Goal: Task Accomplishment & Management: Complete application form

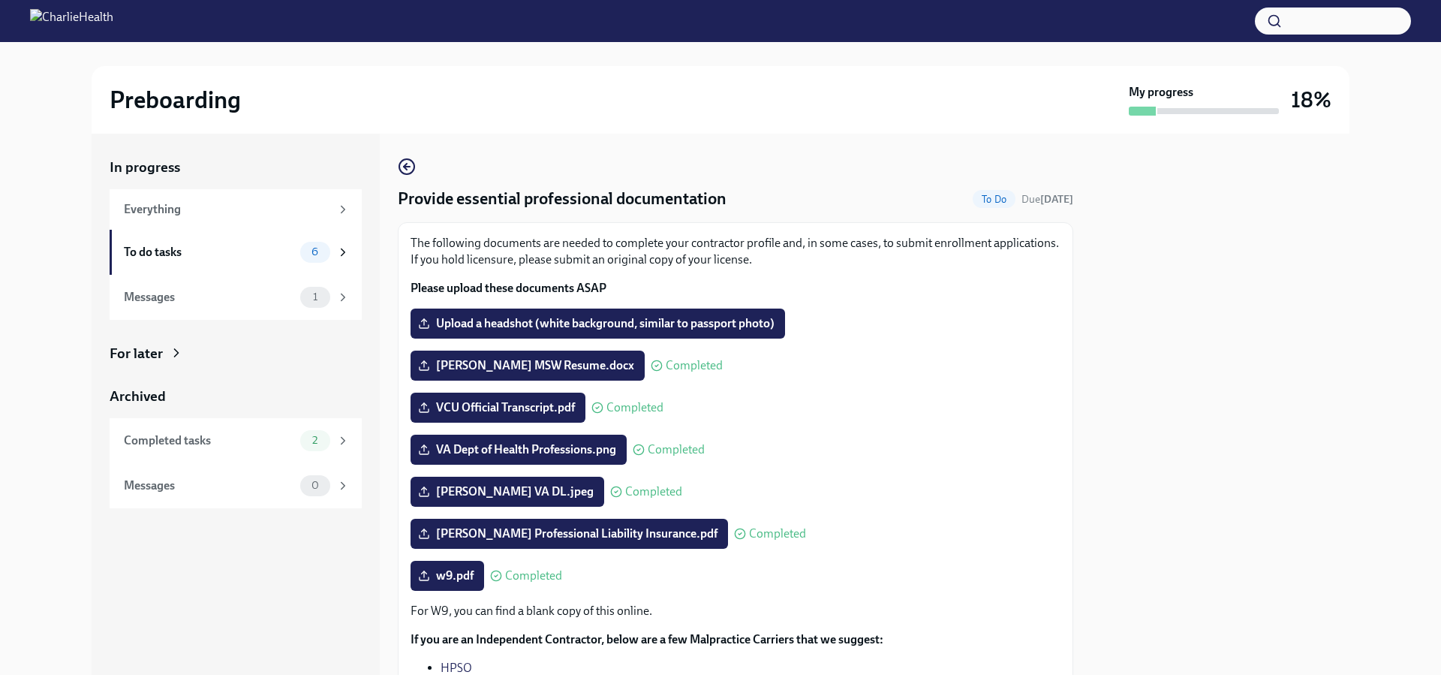
scroll to position [75, 0]
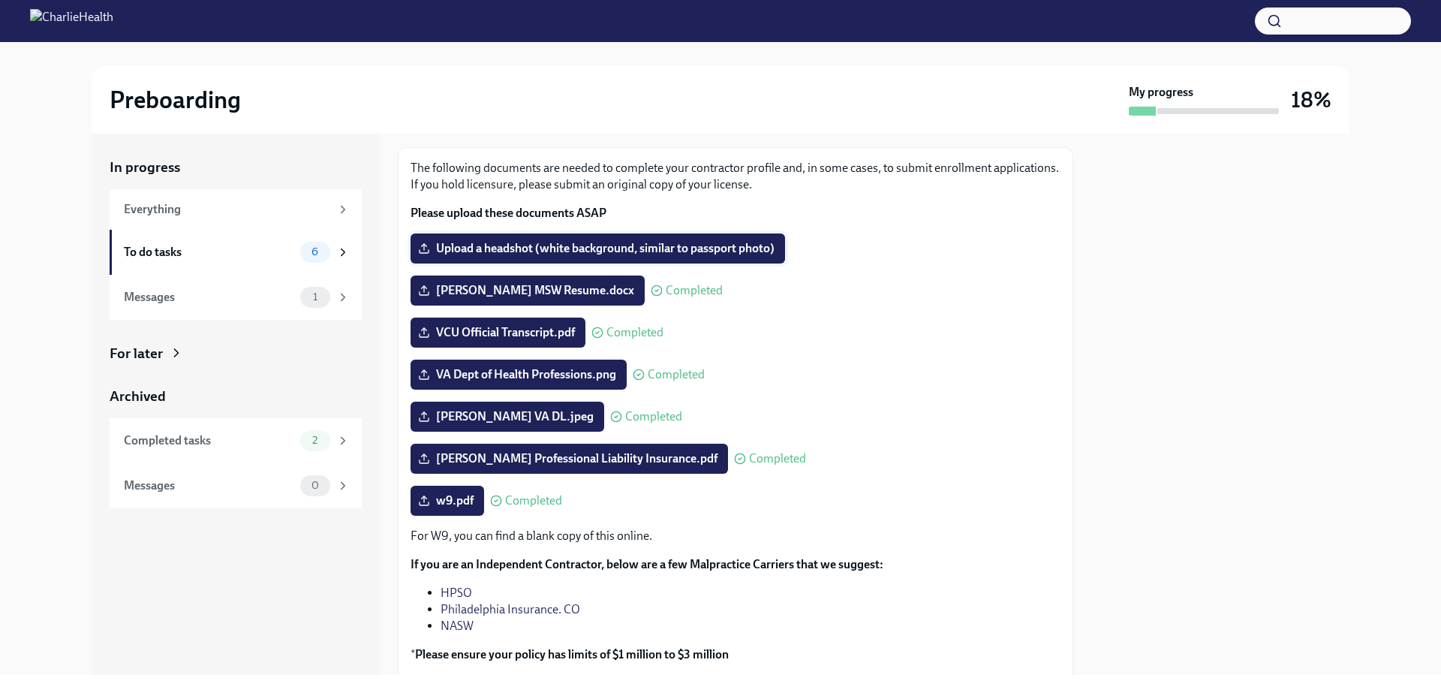
click at [589, 239] on label "Upload a headshot (white background, similar to passport photo)" at bounding box center [597, 248] width 374 height 30
click at [0, 0] on input "Upload a headshot (white background, similar to passport photo)" at bounding box center [0, 0] width 0 height 0
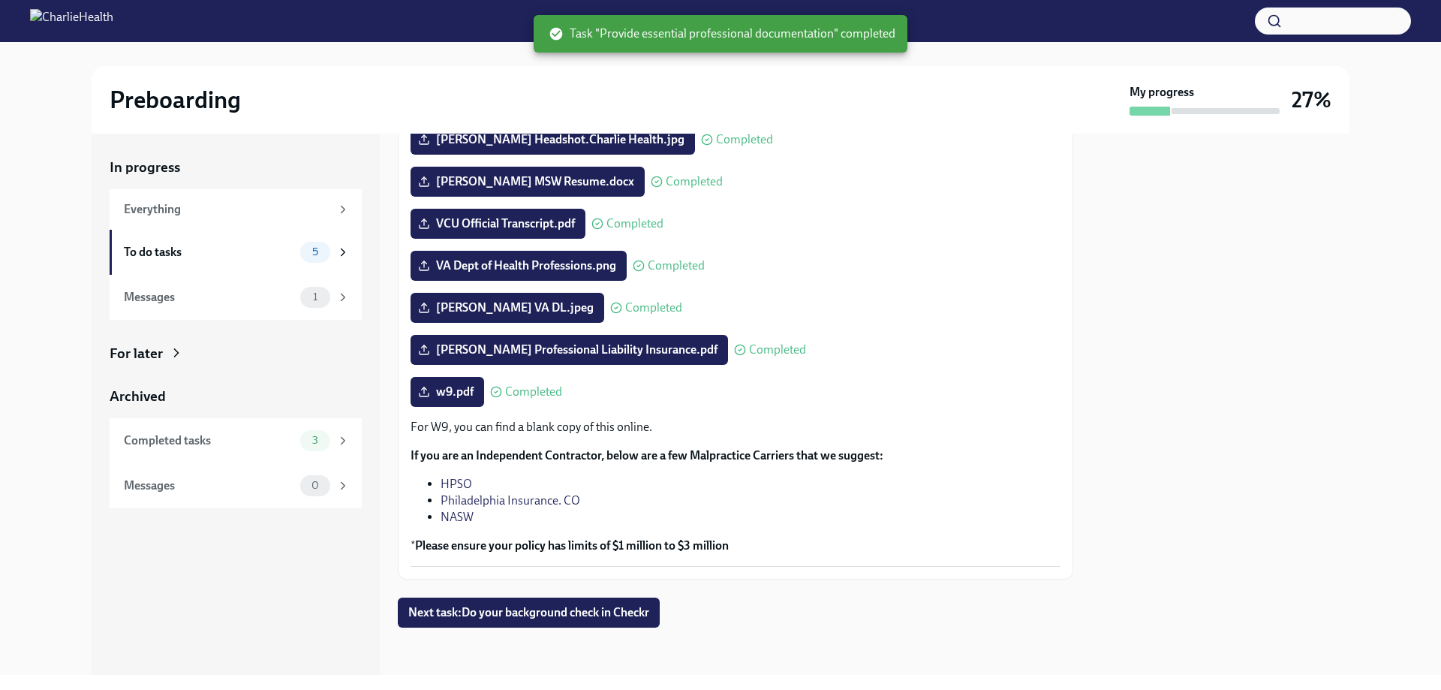
scroll to position [185, 0]
click at [625, 611] on span "Next task : Do your background check in Checkr" at bounding box center [528, 611] width 241 height 15
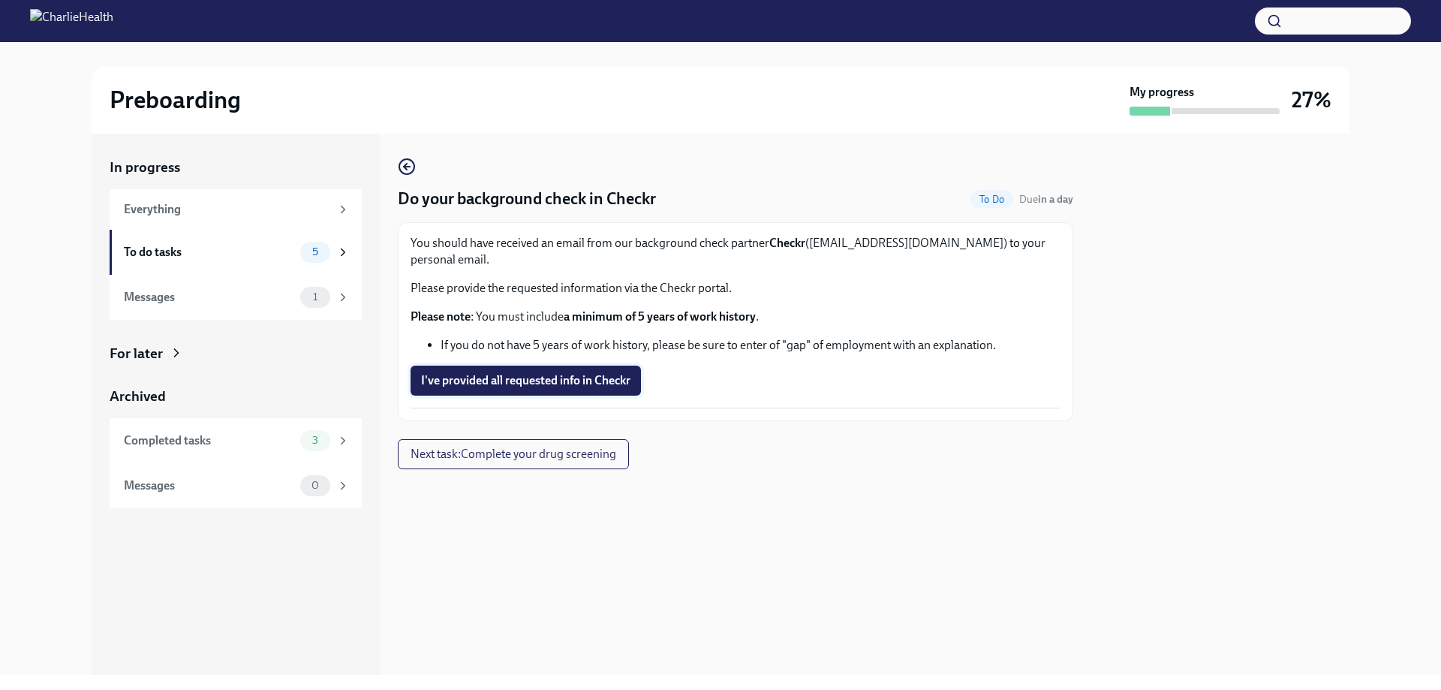
click at [568, 373] on span "I've provided all requested info in Checkr" at bounding box center [525, 380] width 209 height 15
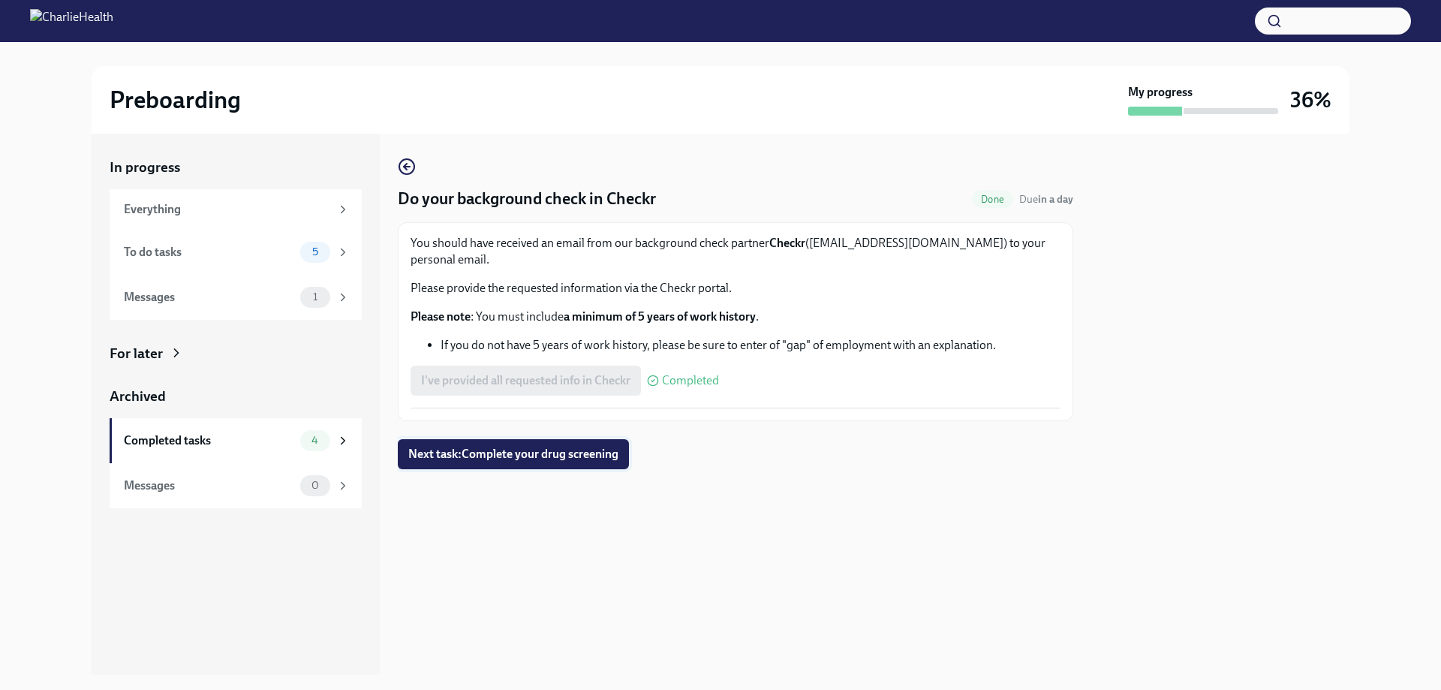
click at [600, 446] on span "Next task : Complete your drug screening" at bounding box center [513, 453] width 210 height 15
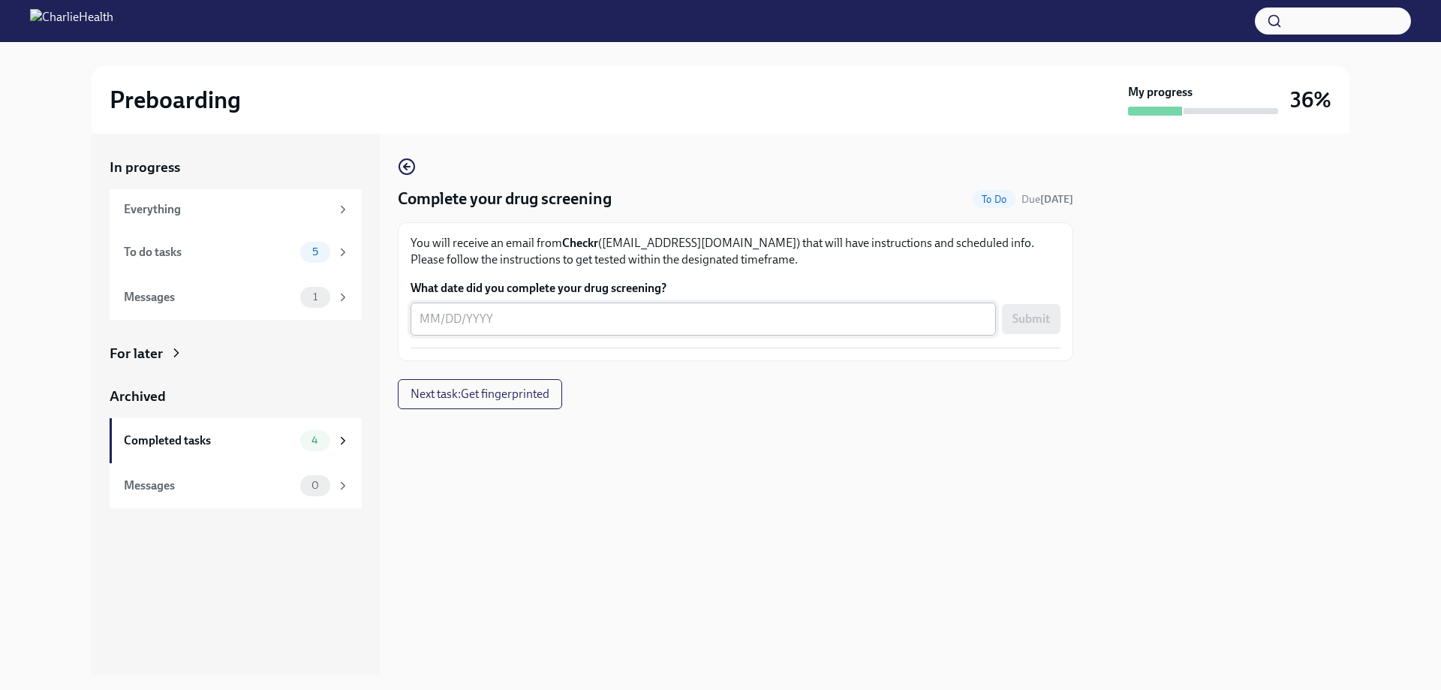
click at [429, 319] on textarea "What date did you complete your drug screening?" at bounding box center [702, 319] width 567 height 18
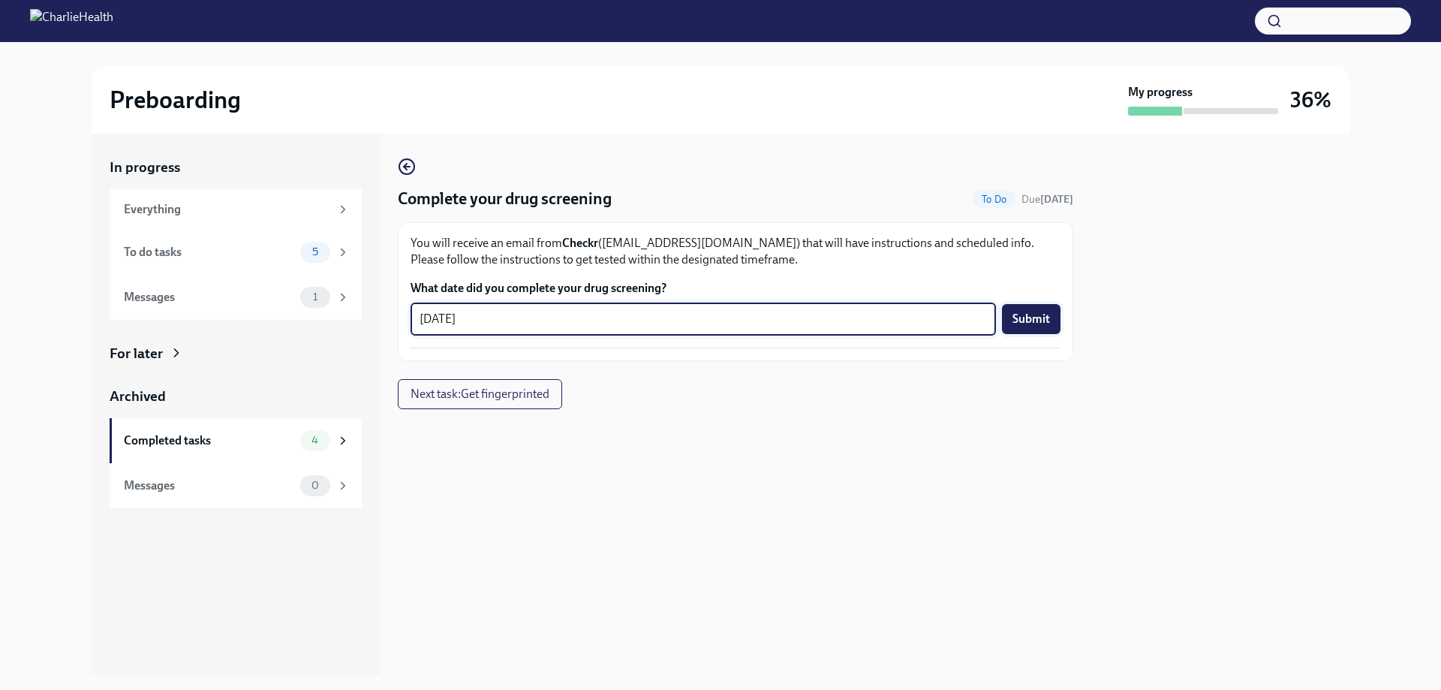
type textarea "[DATE]"
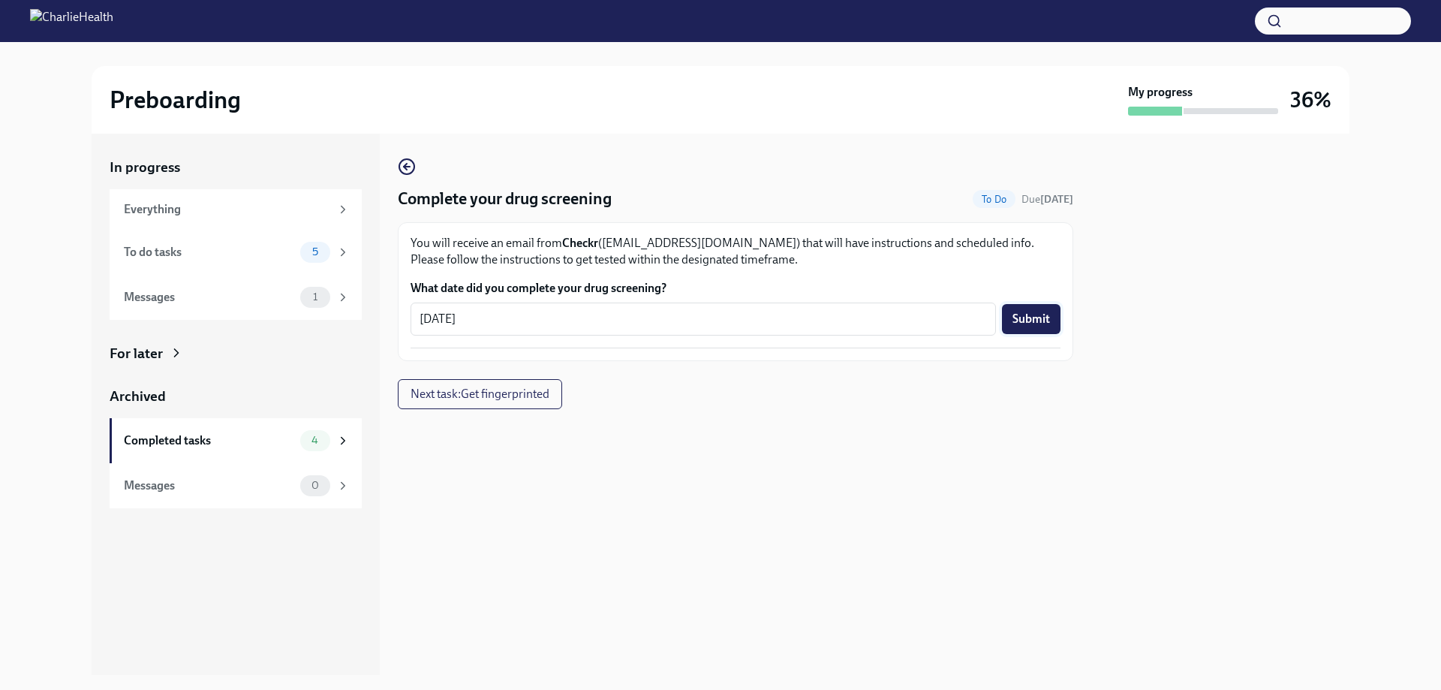
click at [1046, 316] on span "Submit" at bounding box center [1031, 318] width 38 height 15
click at [504, 395] on span "Next task : Get fingerprinted" at bounding box center [480, 393] width 144 height 15
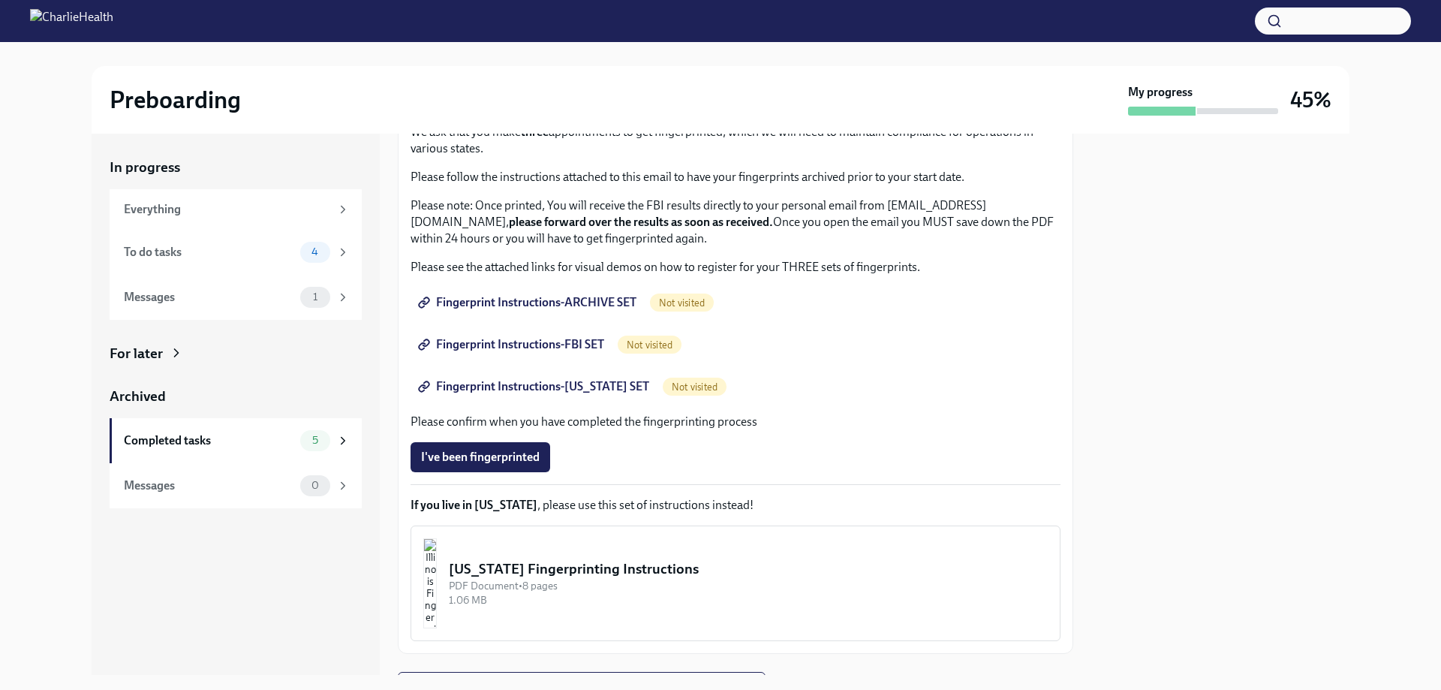
scroll to position [36, 0]
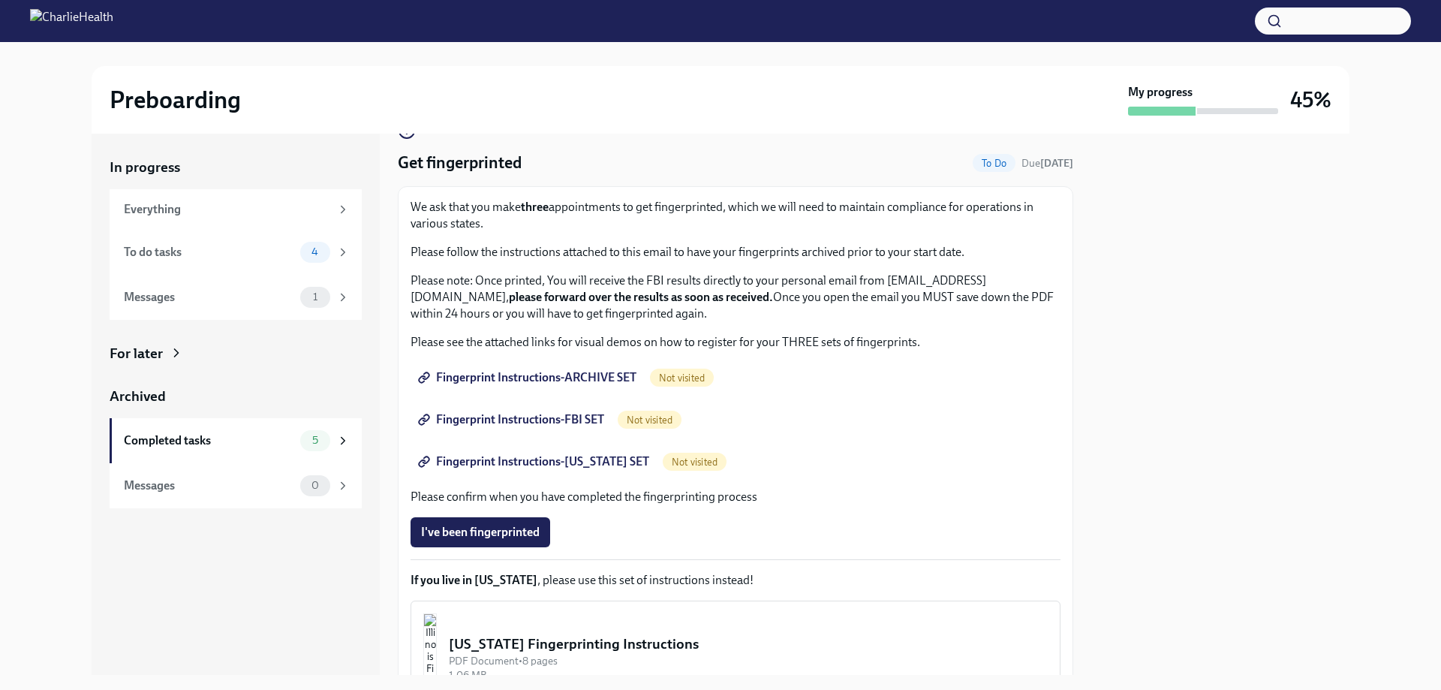
click at [555, 371] on span "Fingerprint Instructions-ARCHIVE SET" at bounding box center [528, 377] width 215 height 15
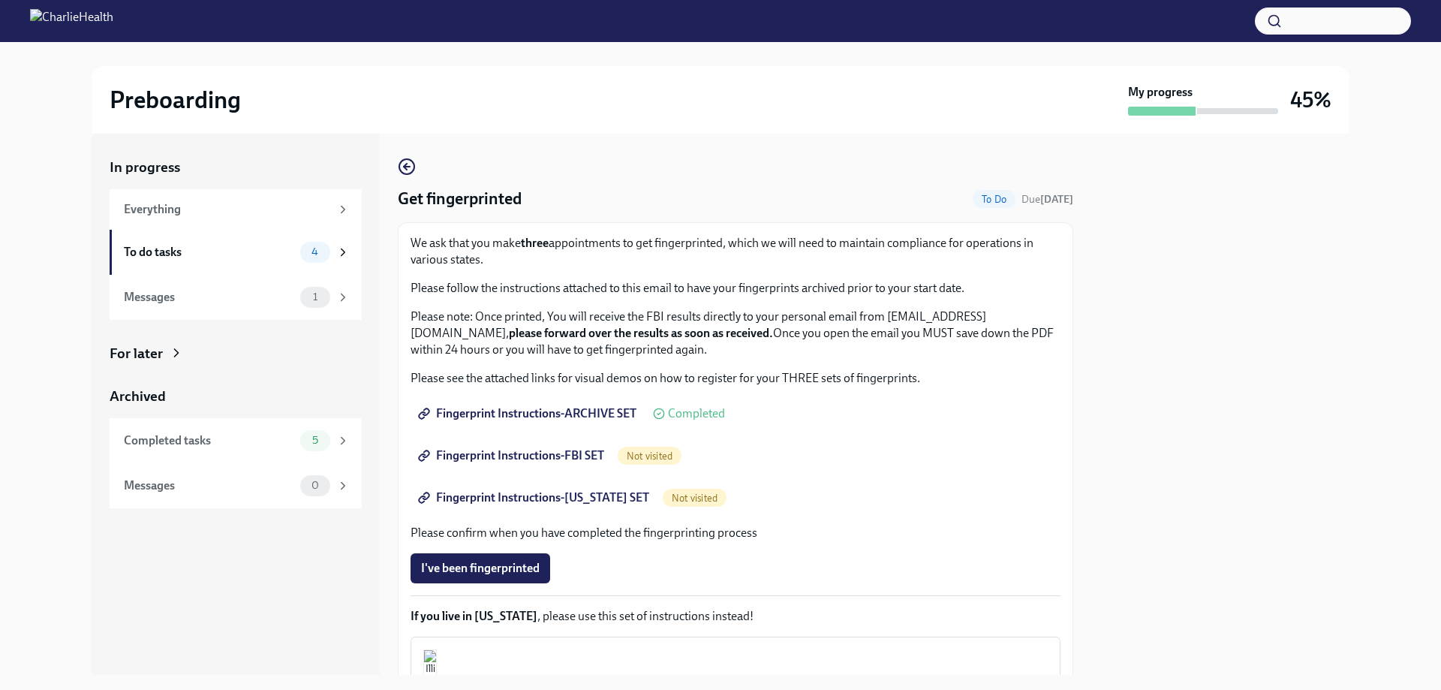
click at [539, 453] on span "Fingerprint Instructions-FBI SET" at bounding box center [512, 455] width 183 height 15
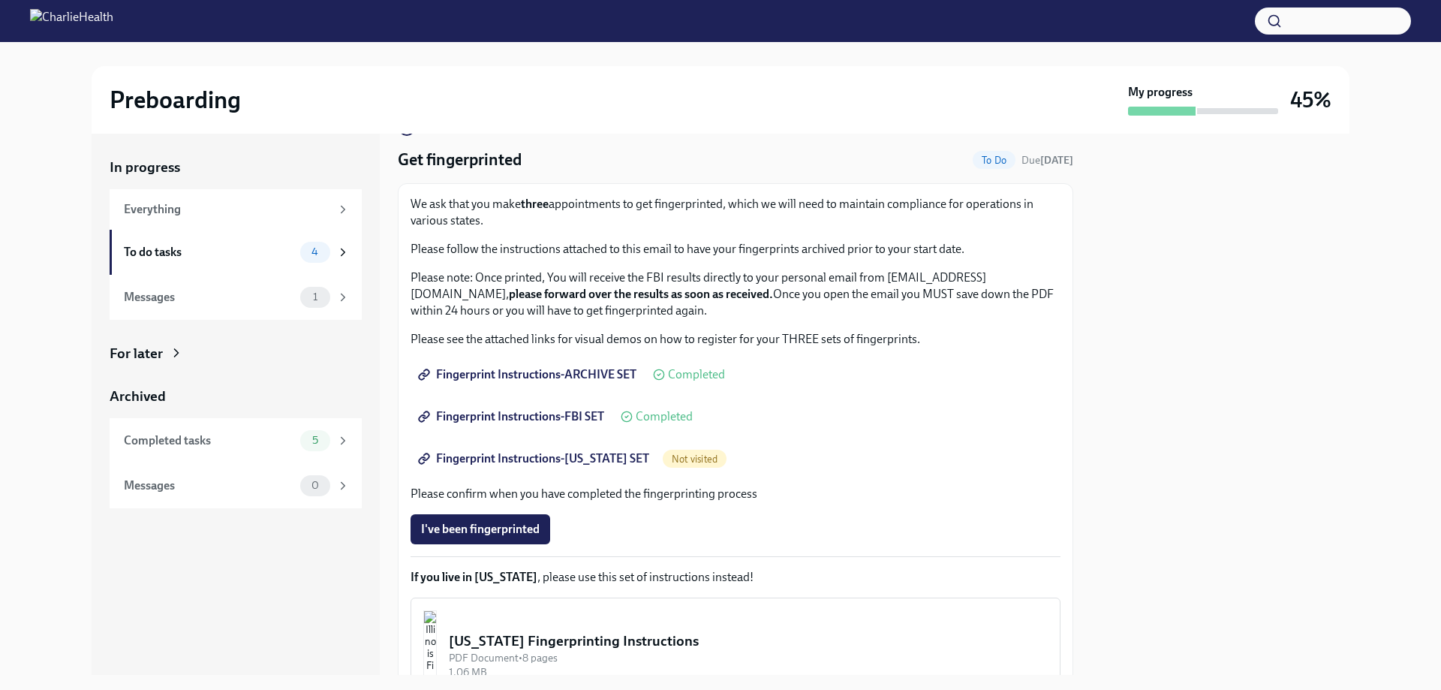
scroll to position [75, 0]
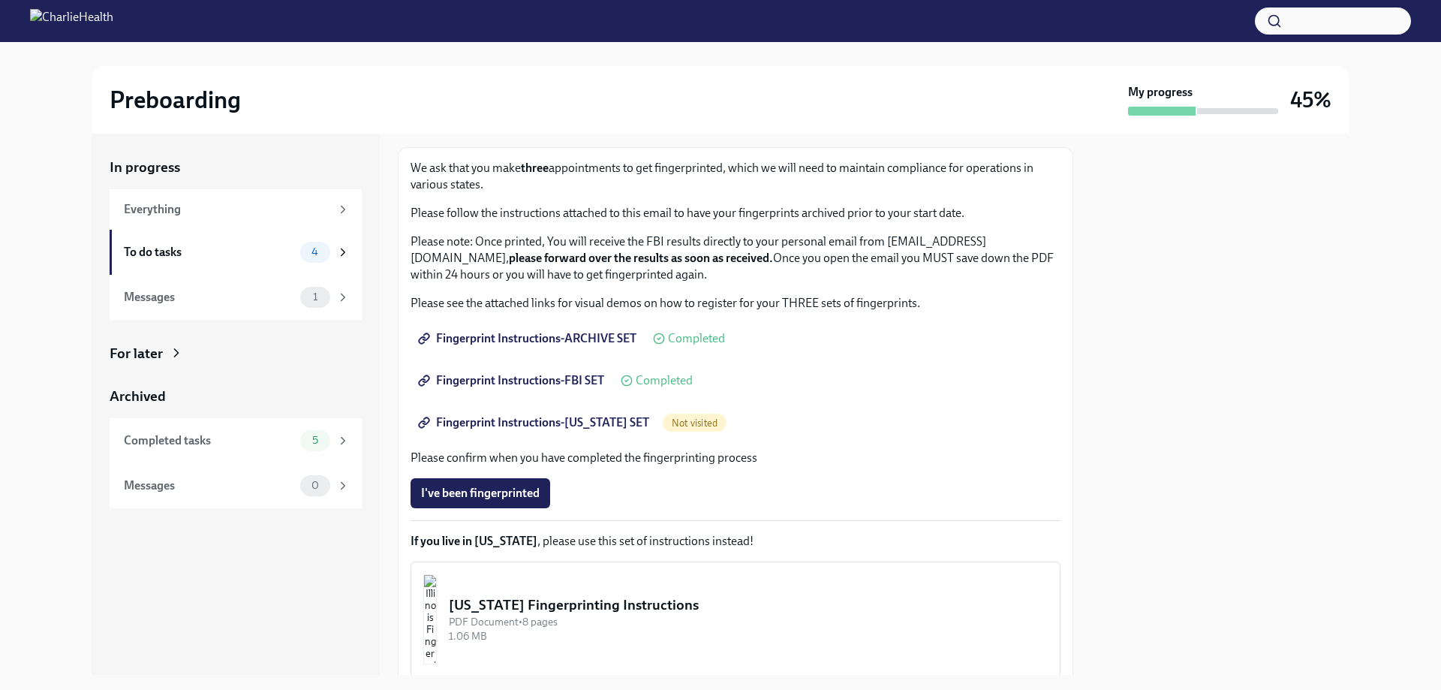
click at [691, 422] on span "Not visited" at bounding box center [695, 422] width 64 height 11
click at [586, 419] on span "Fingerprint Instructions-[US_STATE] SET" at bounding box center [535, 422] width 228 height 15
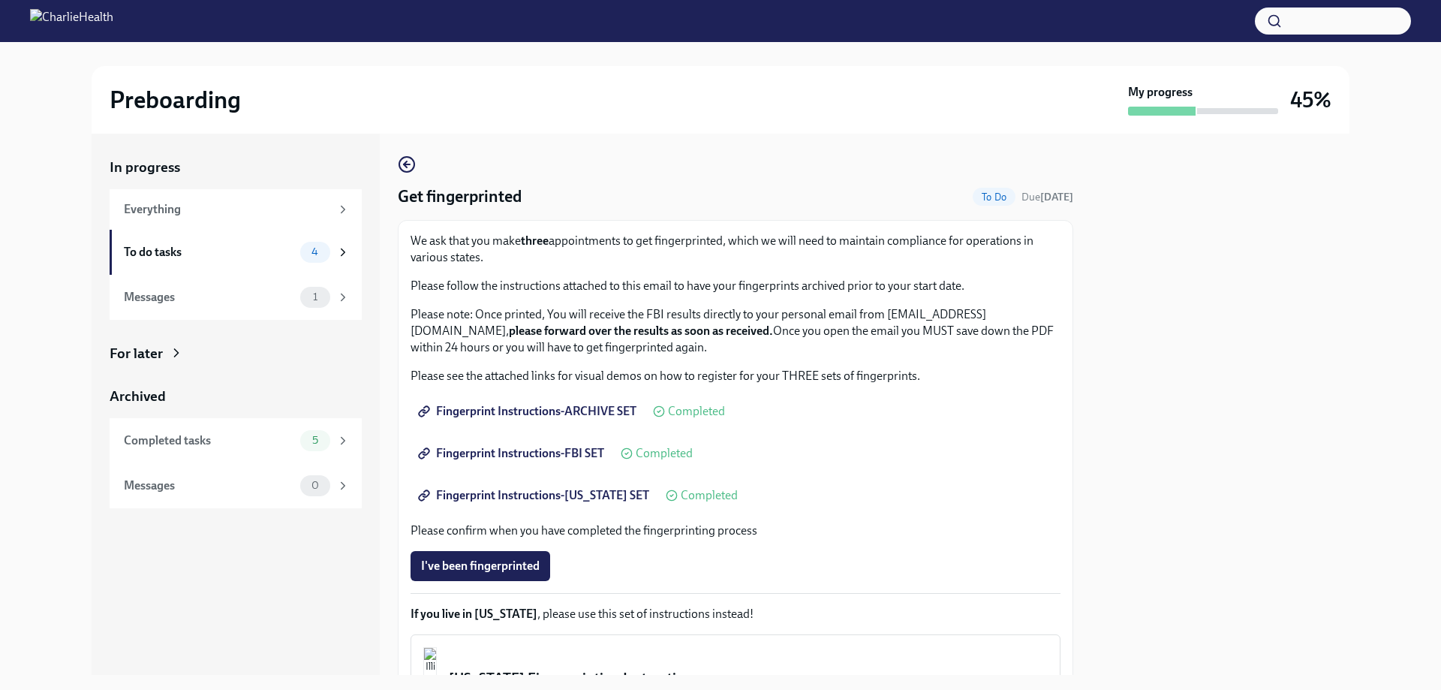
scroll to position [0, 0]
click at [342, 251] on icon at bounding box center [343, 252] width 14 height 14
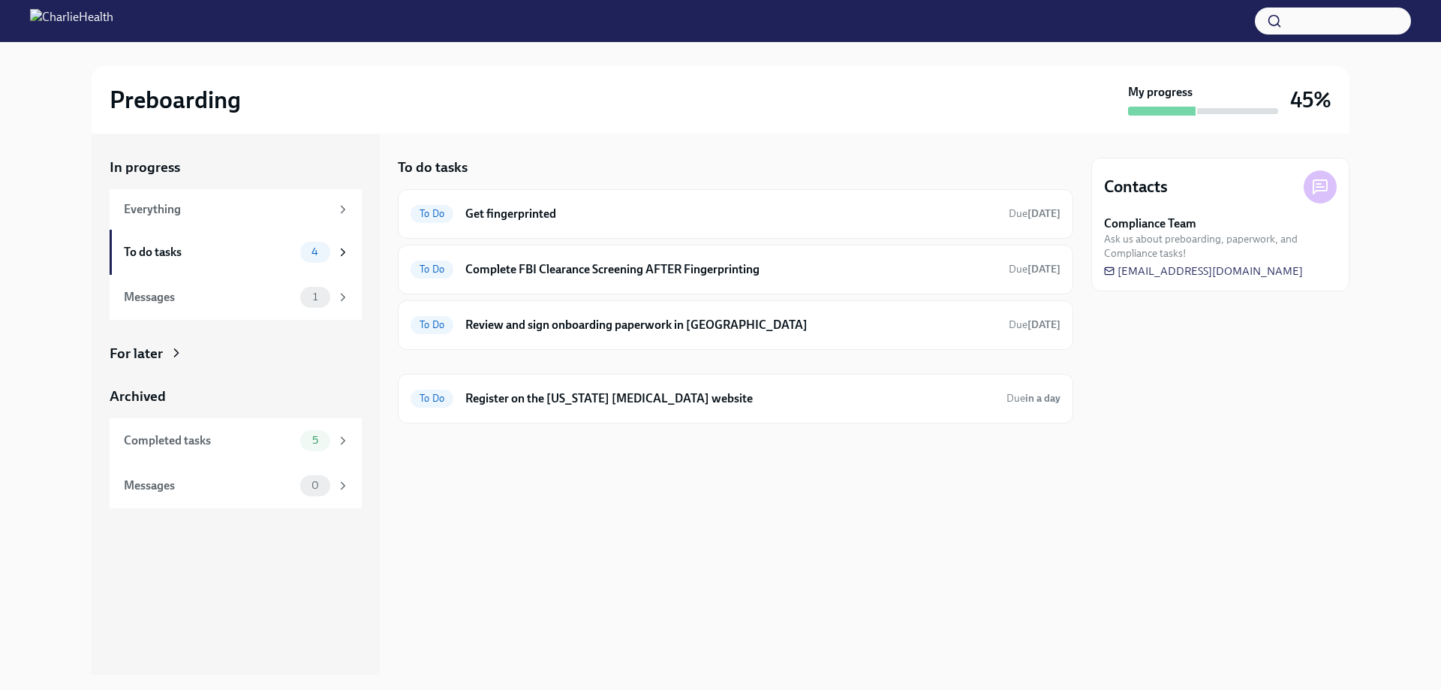
click at [342, 251] on icon at bounding box center [343, 252] width 14 height 14
click at [320, 299] on span "1" at bounding box center [315, 296] width 23 height 11
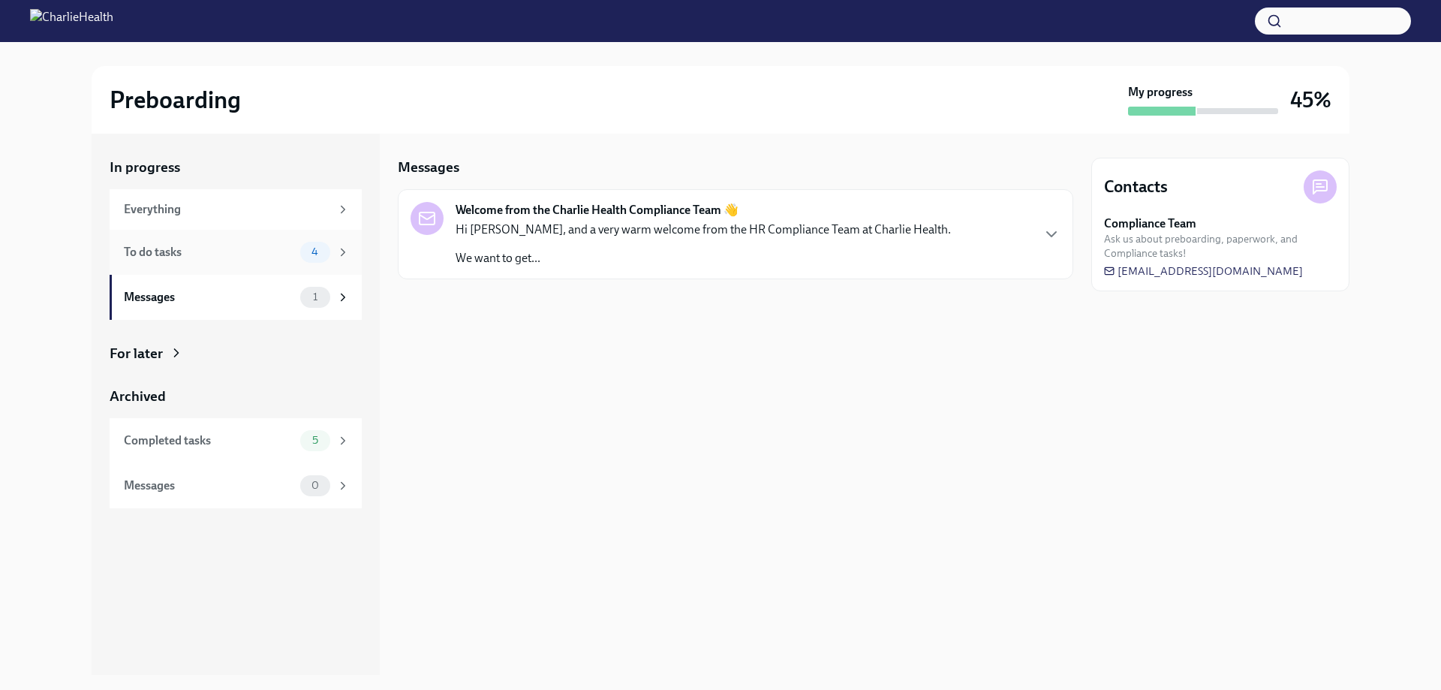
click at [320, 249] on span "4" at bounding box center [314, 251] width 25 height 11
